Goal: Transaction & Acquisition: Purchase product/service

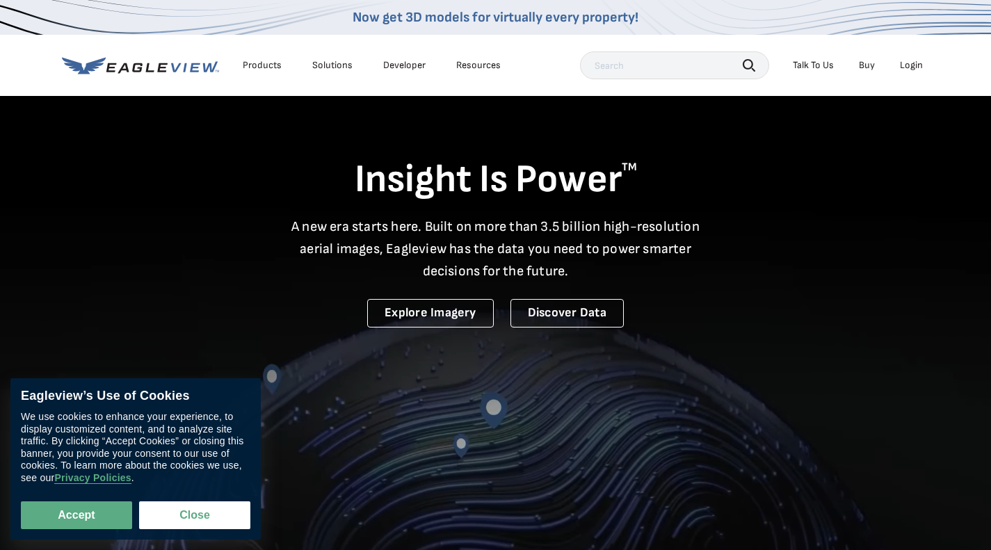
scroll to position [28, 0]
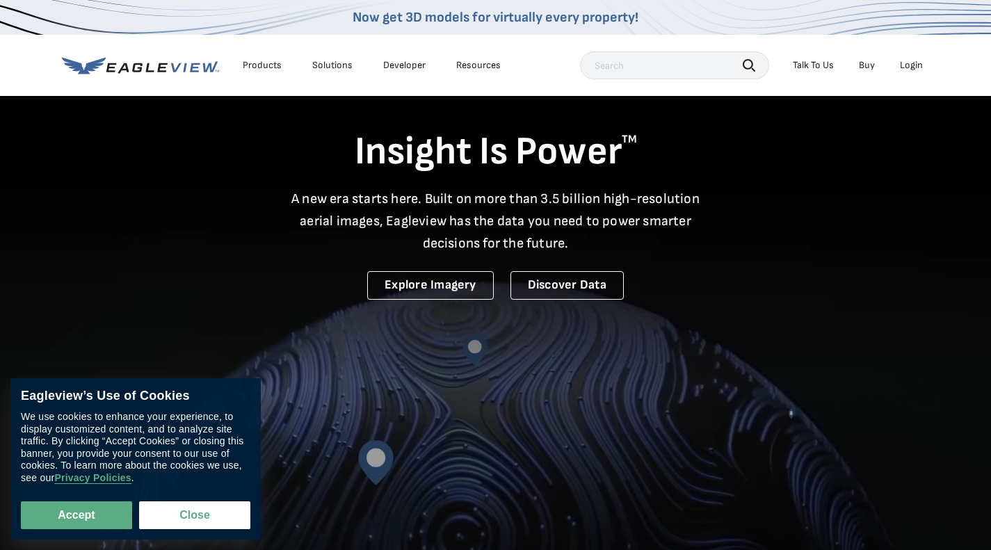
click at [907, 67] on div "Login" at bounding box center [911, 65] width 23 height 13
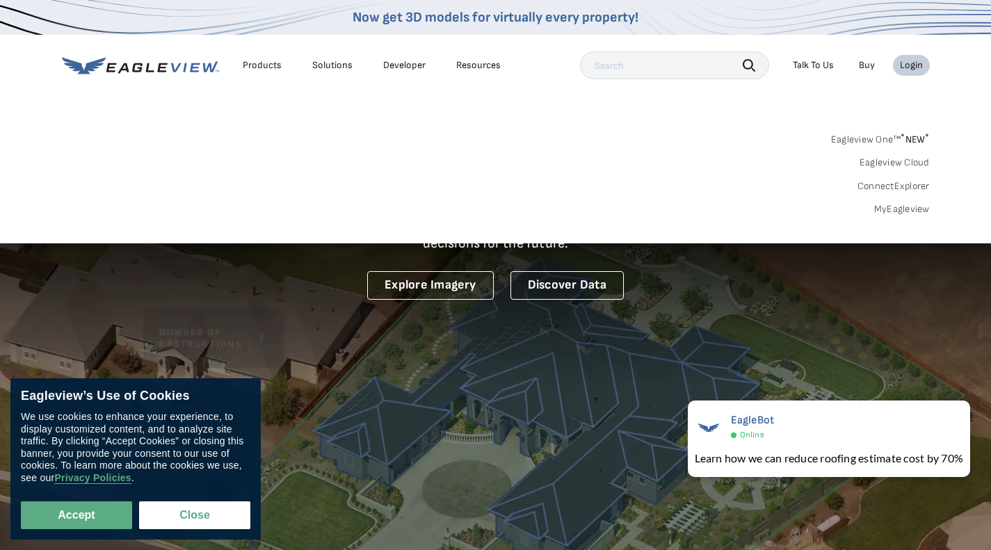
click at [901, 65] on div "Login" at bounding box center [911, 65] width 23 height 13
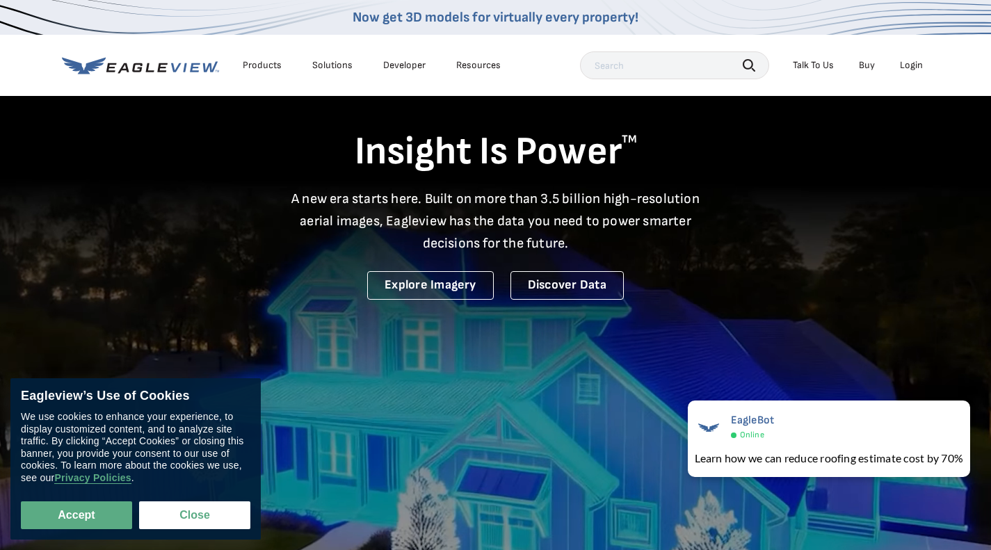
click at [901, 65] on div "Login" at bounding box center [911, 65] width 23 height 13
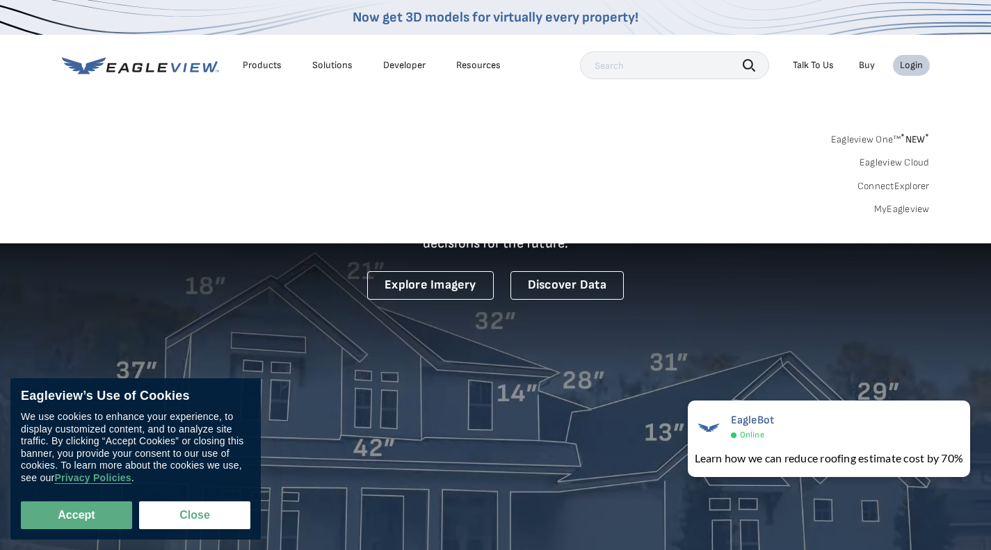
click at [891, 205] on link "MyEagleview" at bounding box center [903, 209] width 56 height 13
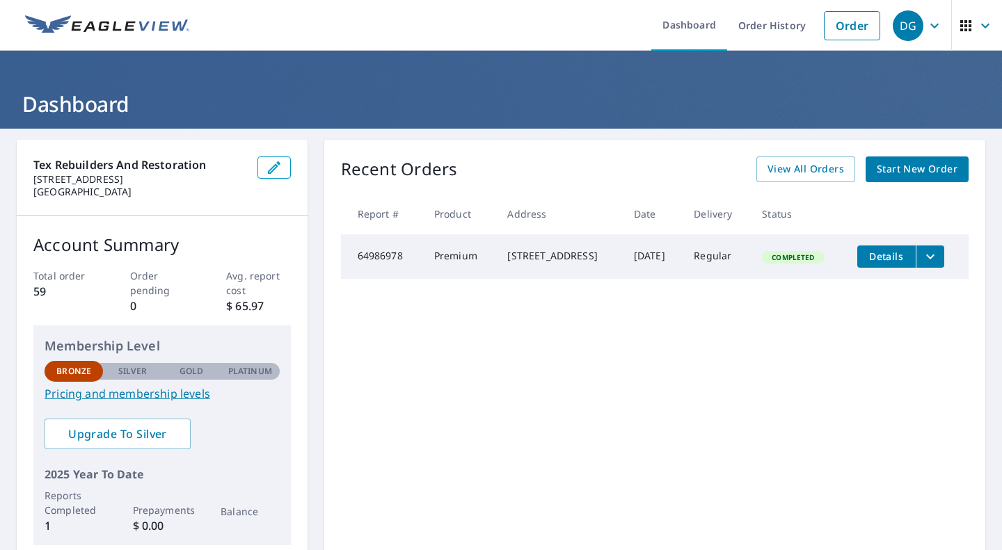
click at [900, 170] on span "Start New Order" at bounding box center [917, 169] width 81 height 17
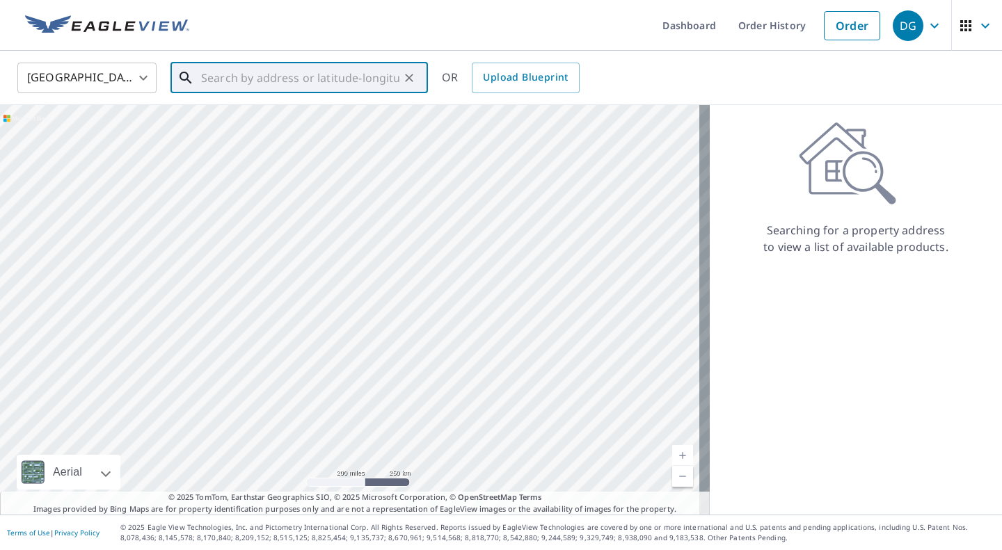
click at [282, 86] on input "text" at bounding box center [300, 77] width 198 height 39
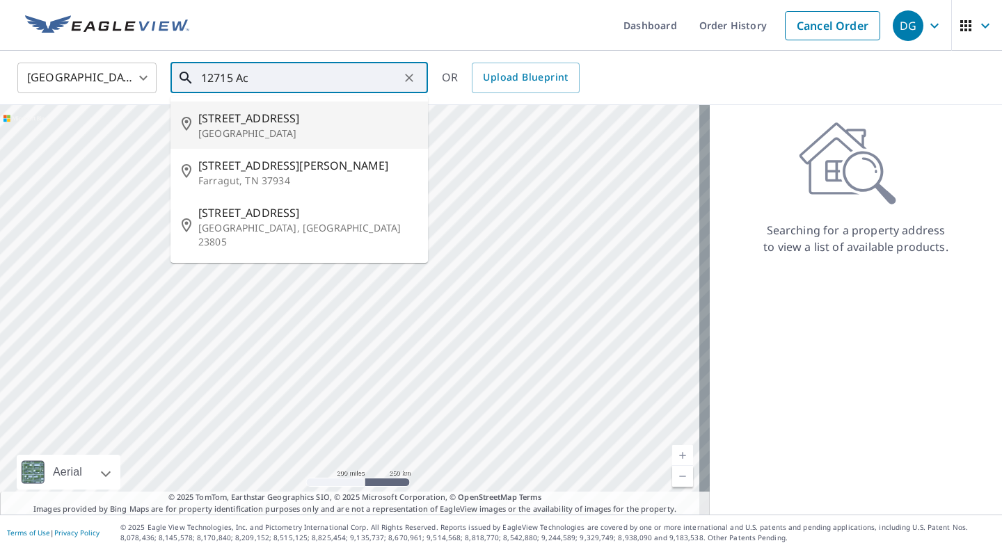
click at [250, 116] on span "12715 Acadian Trl" at bounding box center [307, 118] width 218 height 17
type input "12715 Acadian Trl Austin, TX 78727"
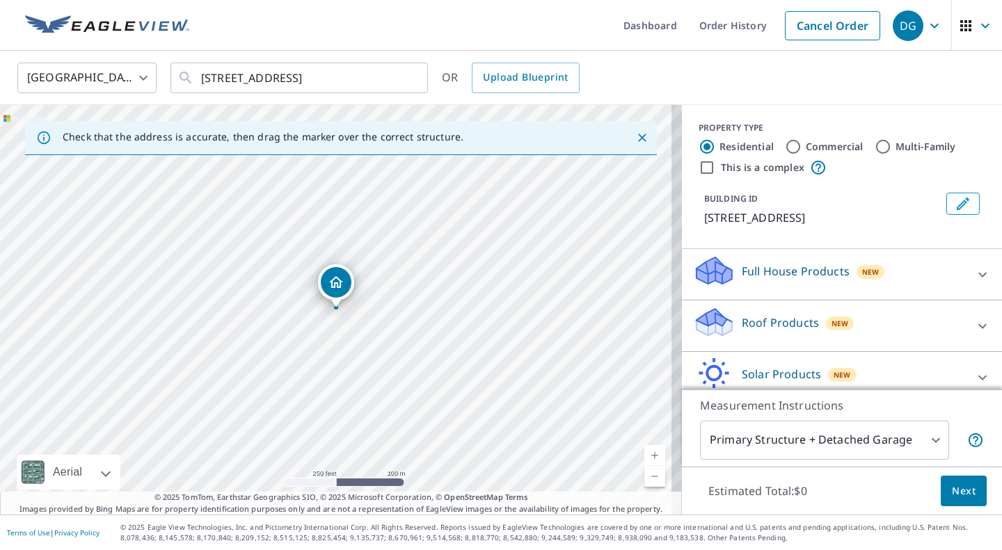
click at [742, 263] on p "Full House Products" at bounding box center [796, 271] width 108 height 17
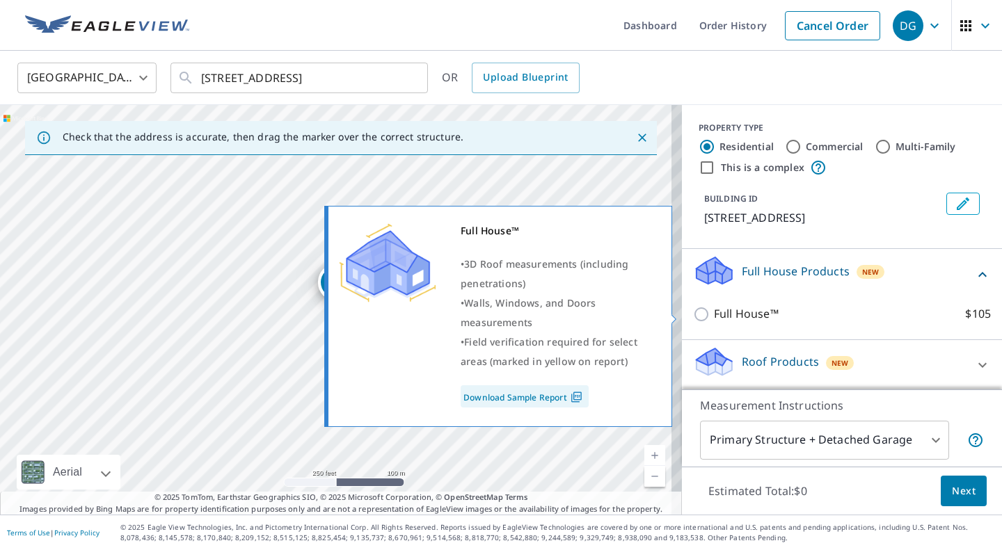
click at [693, 314] on input "Full House™ $105" at bounding box center [703, 314] width 21 height 17
checkbox input "true"
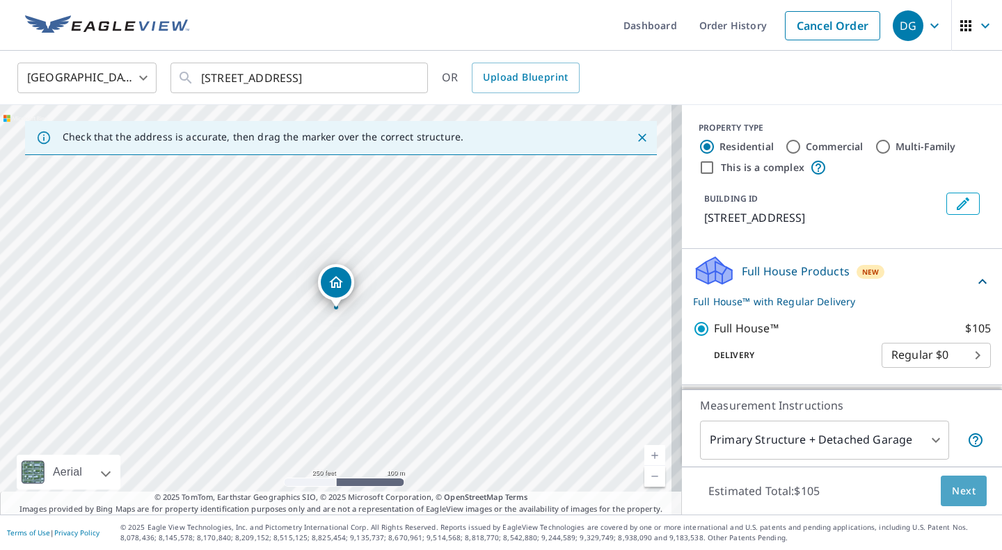
click at [952, 492] on span "Next" at bounding box center [964, 491] width 24 height 17
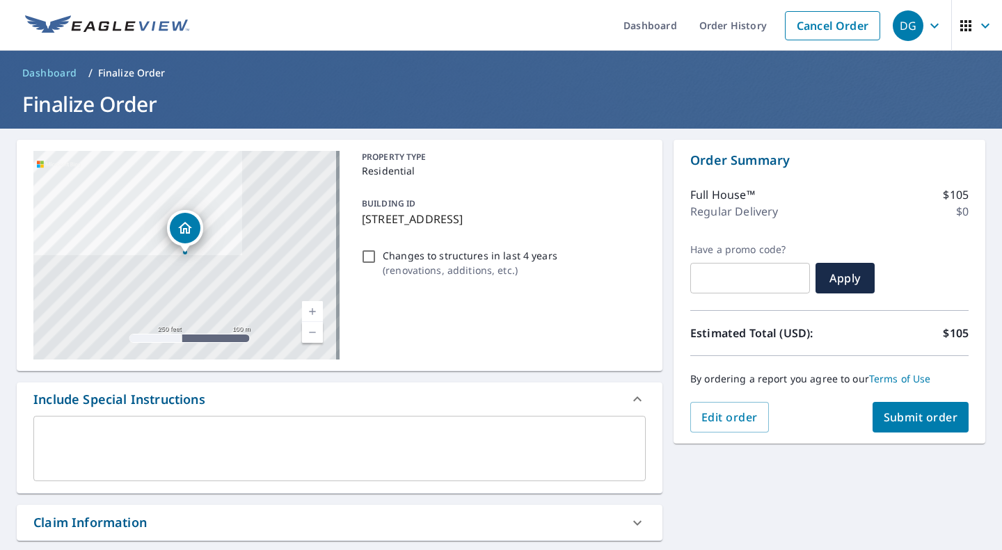
click at [902, 420] on span "Submit order" at bounding box center [921, 417] width 74 height 15
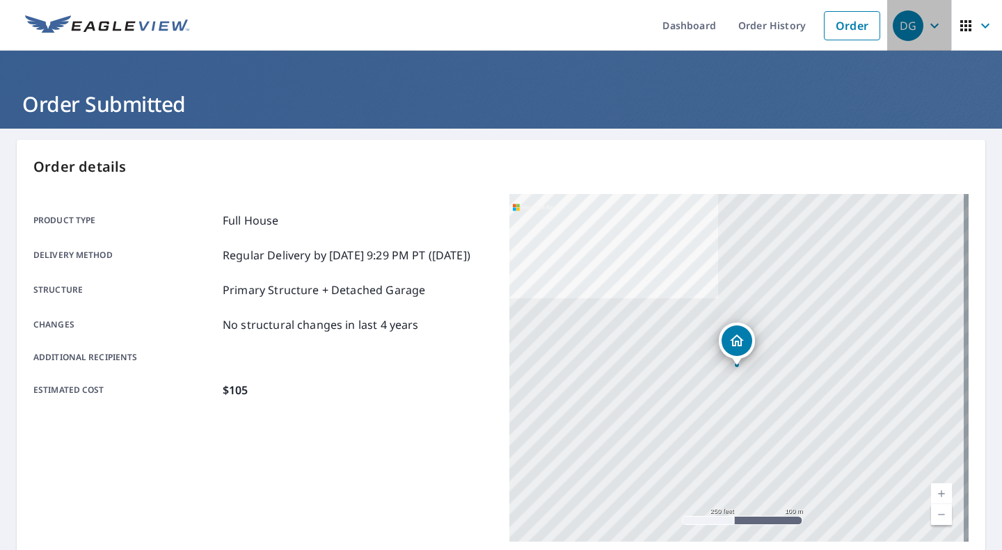
click at [909, 25] on div "DG" at bounding box center [908, 25] width 31 height 31
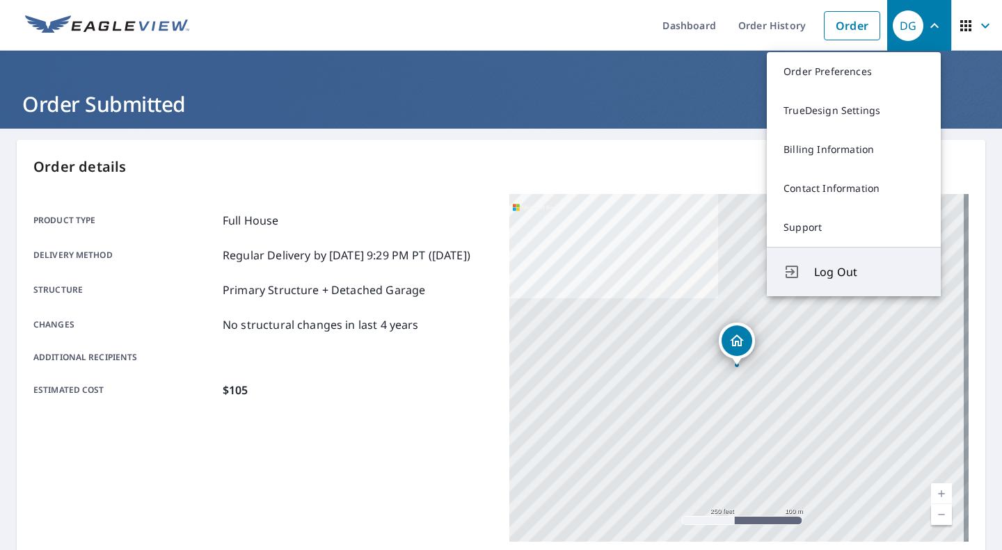
click at [840, 262] on button "Log Out" at bounding box center [854, 271] width 174 height 49
